Goal: Task Accomplishment & Management: Use online tool/utility

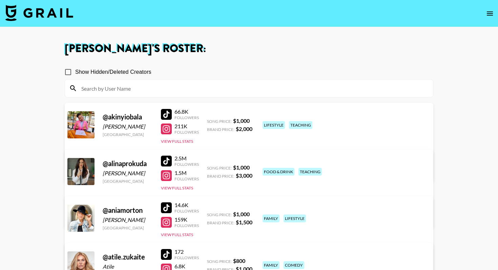
click at [49, 9] on img at bounding box center [39, 13] width 68 height 16
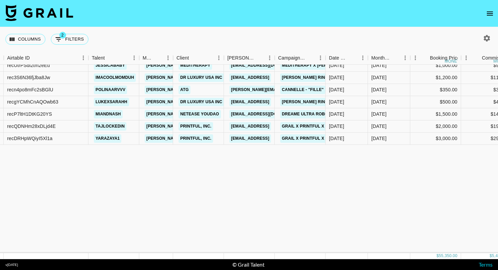
scroll to position [78, 52]
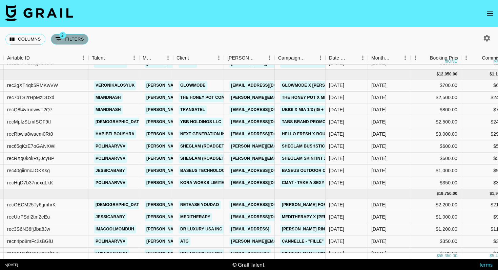
click at [71, 40] on button "2 Filters" at bounding box center [70, 39] width 38 height 11
select select "status"
select select "isNotAnyOf"
select select "status"
select select "approved"
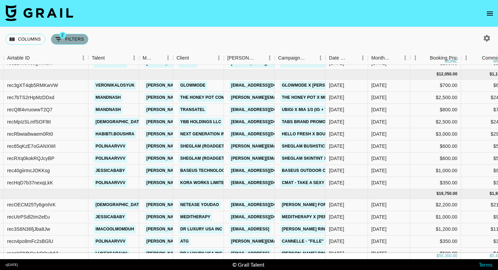
select select "bookerId"
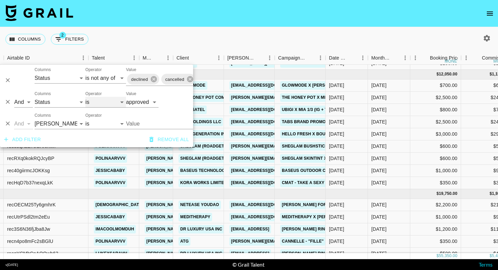
click at [93, 103] on select "is is not is any of is not any of" at bounding box center [105, 102] width 41 height 11
select select "not"
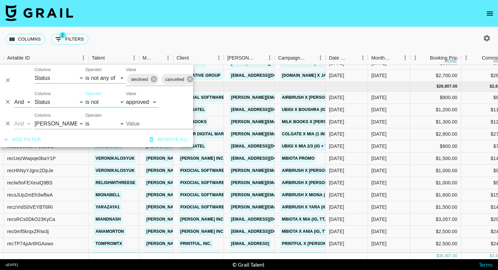
click at [268, 34] on div "Columns 2 Filters + Booking" at bounding box center [249, 39] width 498 height 24
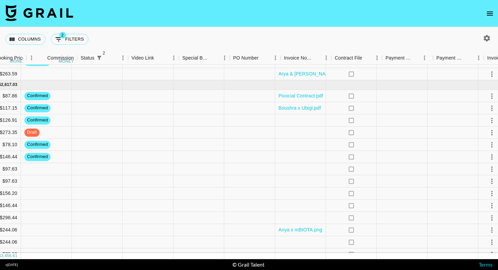
scroll to position [77, 550]
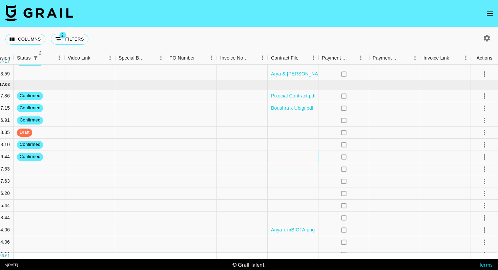
click at [305, 158] on div at bounding box center [293, 157] width 51 height 12
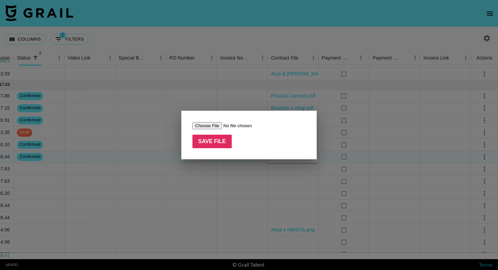
click at [215, 123] on input "file" at bounding box center [235, 125] width 86 height 7
click at [232, 159] on div "Save File" at bounding box center [248, 135] width 135 height 49
click at [238, 184] on div at bounding box center [249, 135] width 498 height 270
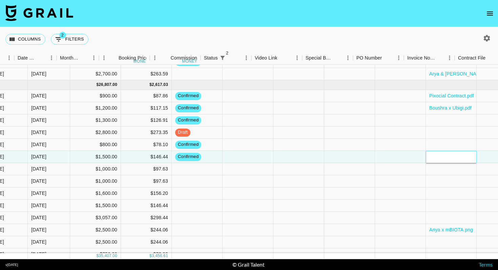
scroll to position [77, 404]
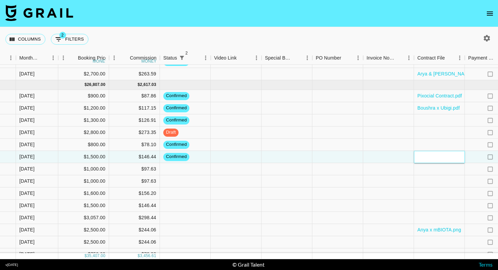
click at [429, 154] on div at bounding box center [439, 157] width 51 height 12
click at [429, 158] on div at bounding box center [439, 157] width 51 height 12
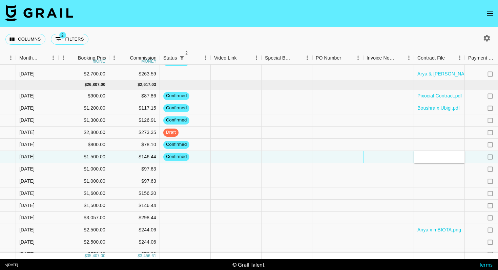
click at [400, 156] on div at bounding box center [388, 157] width 51 height 12
click at [442, 154] on div at bounding box center [439, 157] width 51 height 12
click at [436, 155] on div at bounding box center [439, 157] width 51 height 12
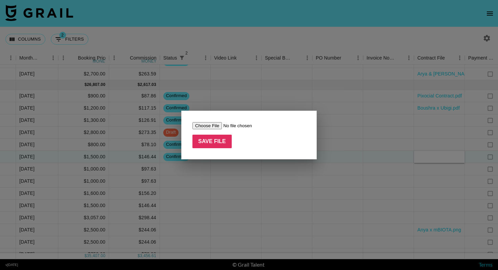
click at [213, 127] on input "file" at bounding box center [235, 125] width 86 height 7
type input "C:\fakepath\[PERSON_NAME].docx"
click at [217, 143] on input "Save File" at bounding box center [211, 142] width 39 height 14
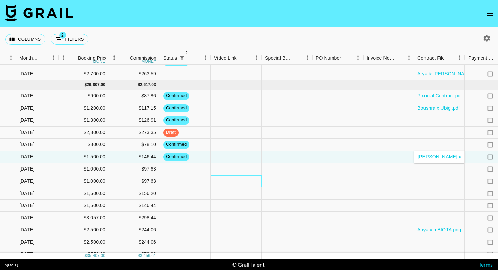
click at [250, 181] on div at bounding box center [236, 181] width 51 height 12
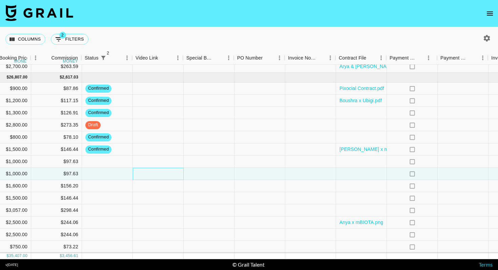
scroll to position [85, 483]
click at [363, 208] on div at bounding box center [360, 211] width 51 height 12
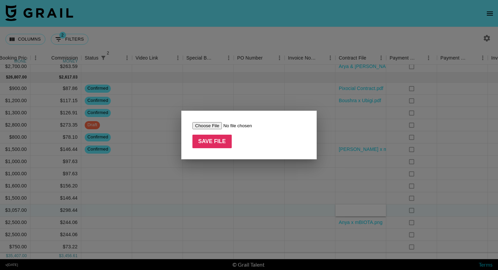
click at [208, 124] on input "file" at bounding box center [235, 125] width 86 height 7
type input "C:\fakepath\Mia x mBIOTA.docx"
click at [220, 141] on input "Save File" at bounding box center [211, 142] width 39 height 14
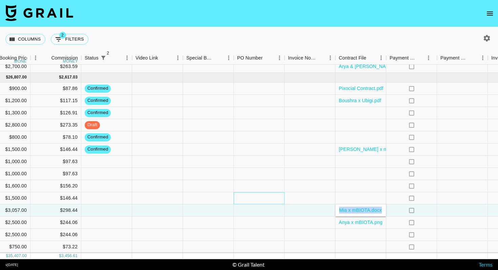
click at [235, 203] on div at bounding box center [259, 198] width 51 height 12
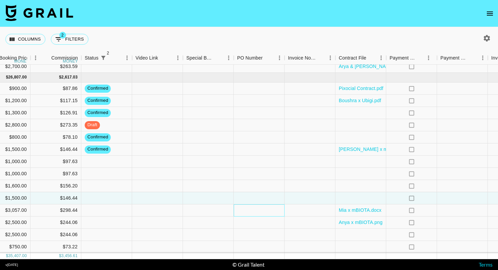
click at [234, 211] on div at bounding box center [259, 211] width 51 height 12
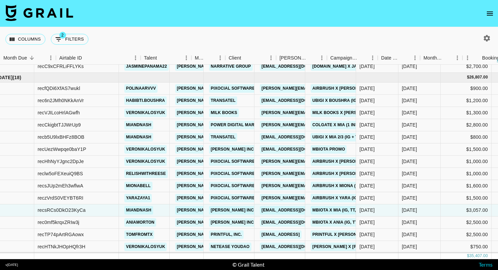
scroll to position [85, 0]
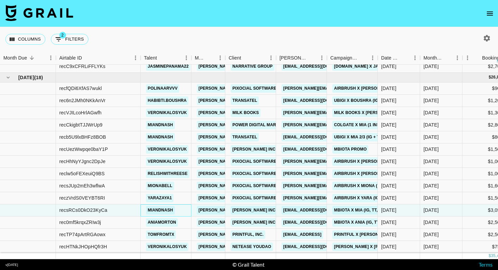
click at [184, 210] on div "miandnash" at bounding box center [166, 211] width 51 height 12
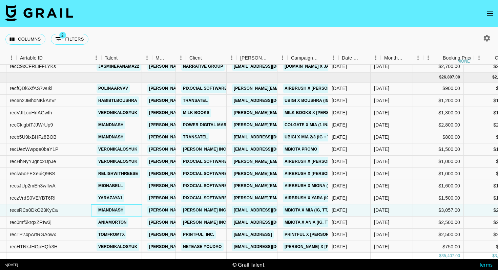
scroll to position [85, 65]
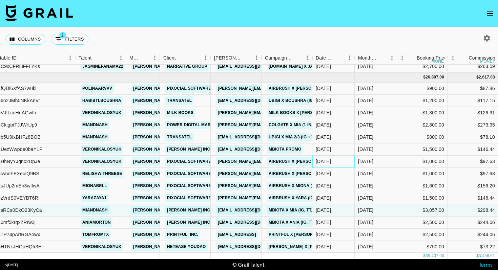
click at [341, 163] on div "[DATE]" at bounding box center [333, 162] width 42 height 12
